Goal: Task Accomplishment & Management: Complete application form

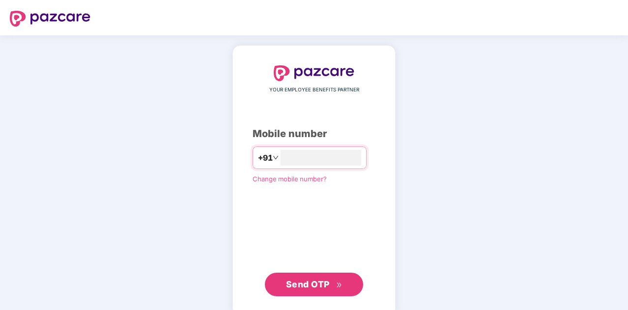
type input "**********"
click at [315, 284] on span "Send OTP" at bounding box center [308, 283] width 44 height 10
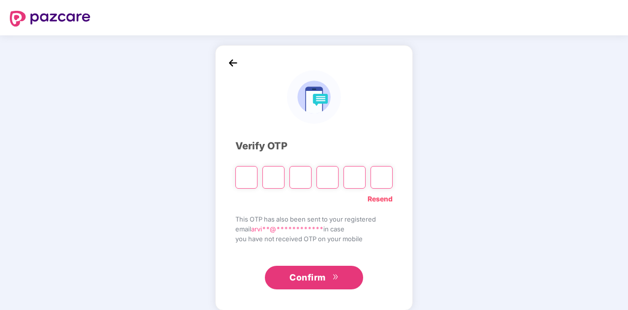
type input "*"
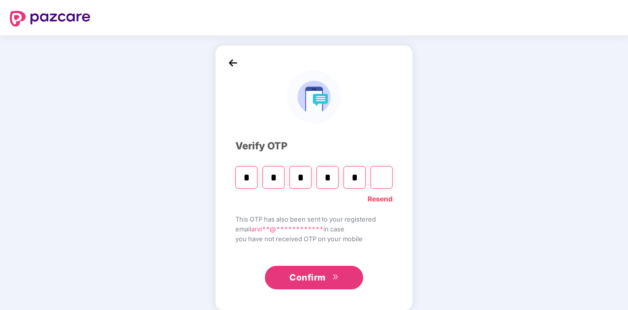
type input "*"
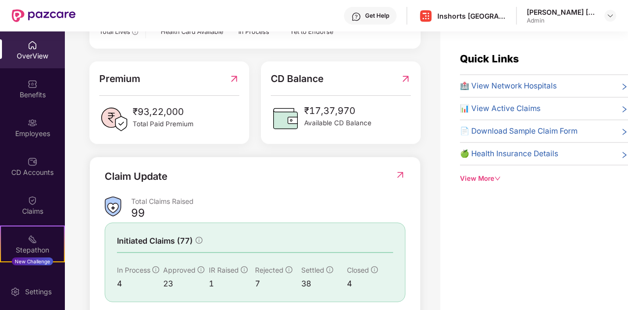
scroll to position [249, 0]
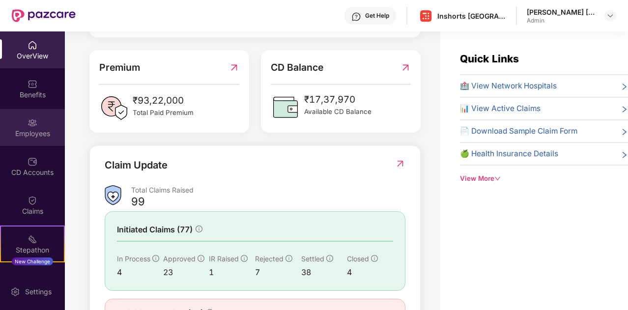
click at [34, 129] on div "Employees" at bounding box center [32, 134] width 65 height 10
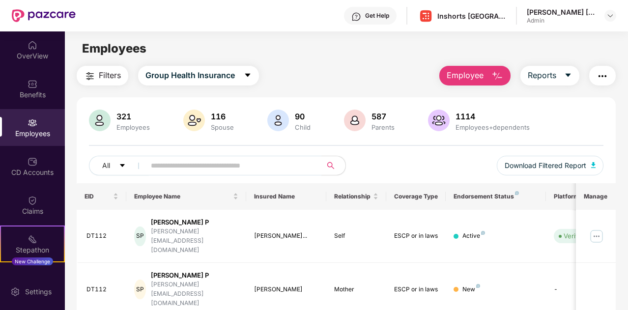
click at [465, 77] on span "Employee" at bounding box center [465, 75] width 37 height 12
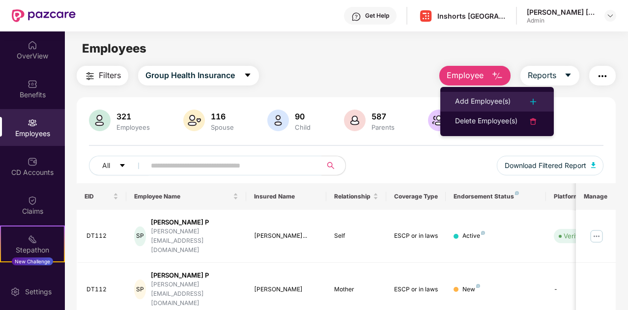
click at [487, 98] on div "Add Employee(s)" at bounding box center [483, 102] width 56 height 12
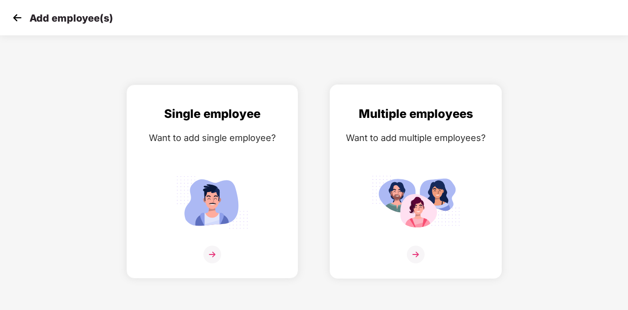
click at [416, 253] on img at bounding box center [416, 255] width 18 height 18
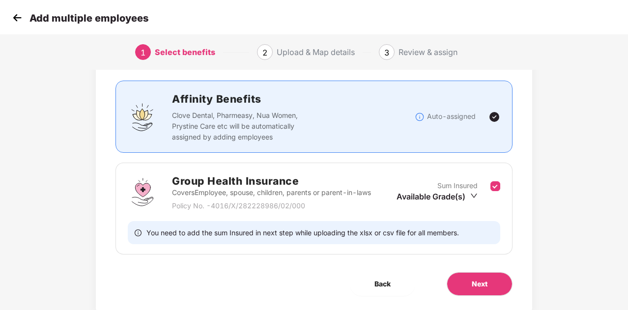
scroll to position [66, 0]
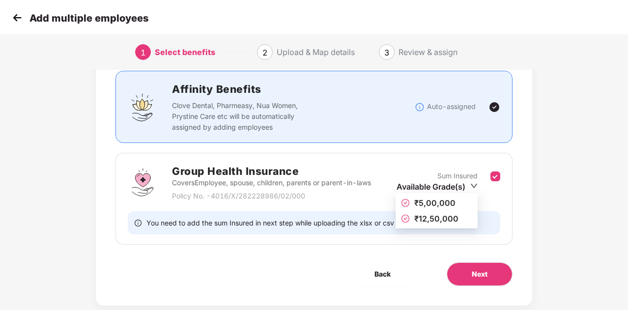
click at [425, 202] on span "₹5,00,000" at bounding box center [435, 203] width 41 height 10
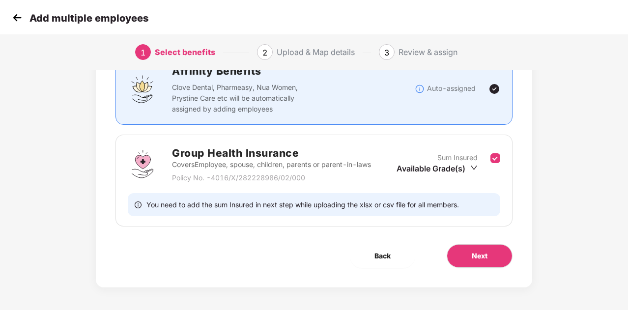
scroll to position [85, 0]
click at [479, 258] on span "Next" at bounding box center [480, 255] width 16 height 11
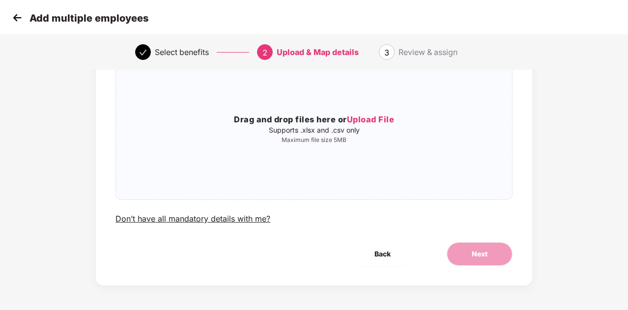
scroll to position [0, 0]
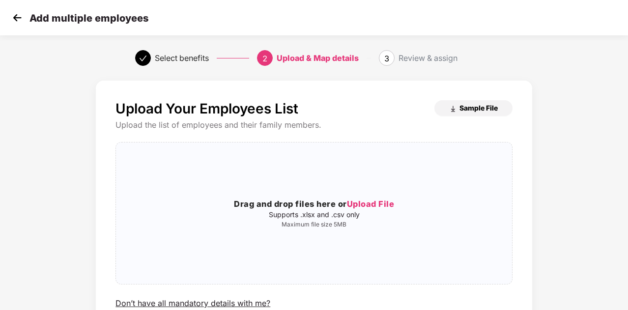
click at [473, 109] on span "Sample File" at bounding box center [479, 107] width 38 height 9
